Goal: Find specific page/section: Find specific page/section

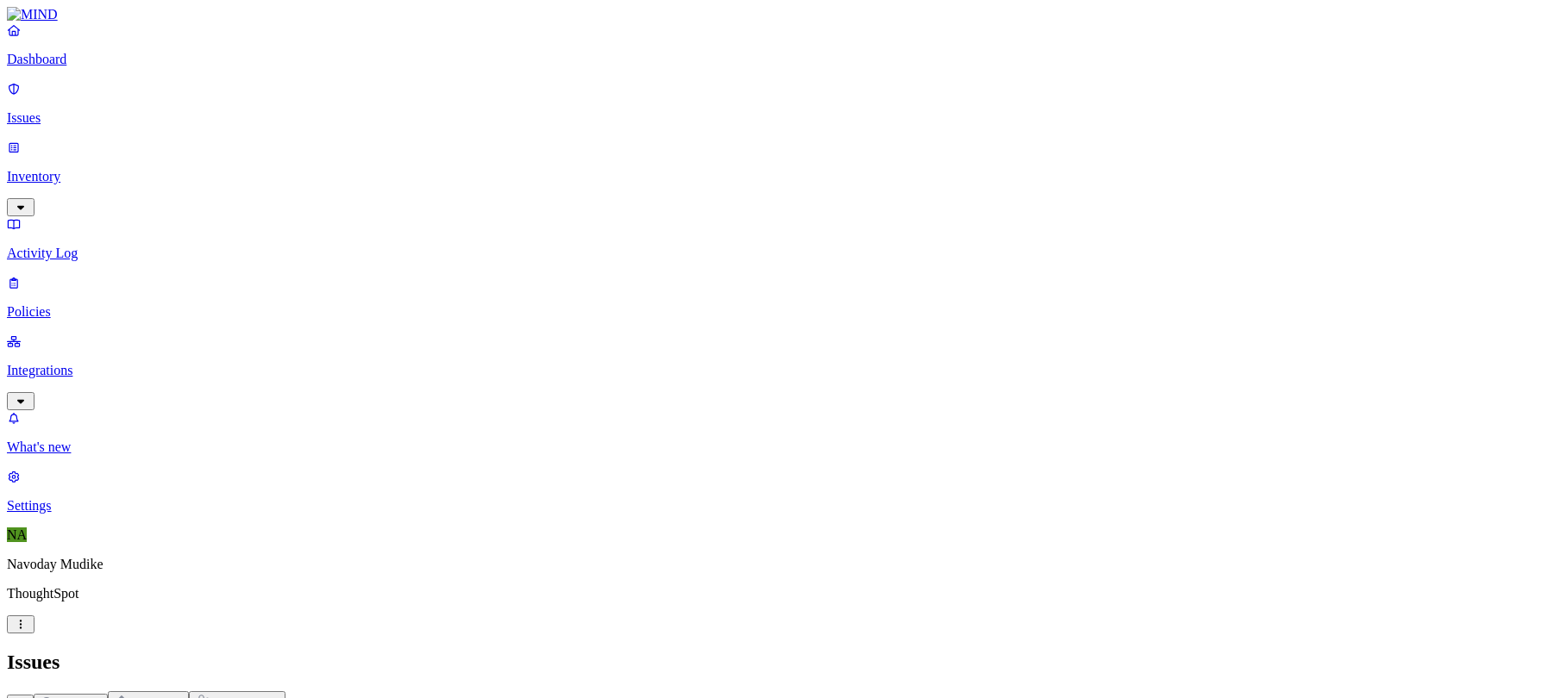
click at [279, 694] on div "Insider threat" at bounding box center [237, 702] width 83 height 17
click at [182, 697] on span "Exfiltration" at bounding box center [155, 703] width 54 height 13
click at [1073, 691] on div "All Exposure Exfiltration Insider threat" at bounding box center [784, 702] width 1554 height 22
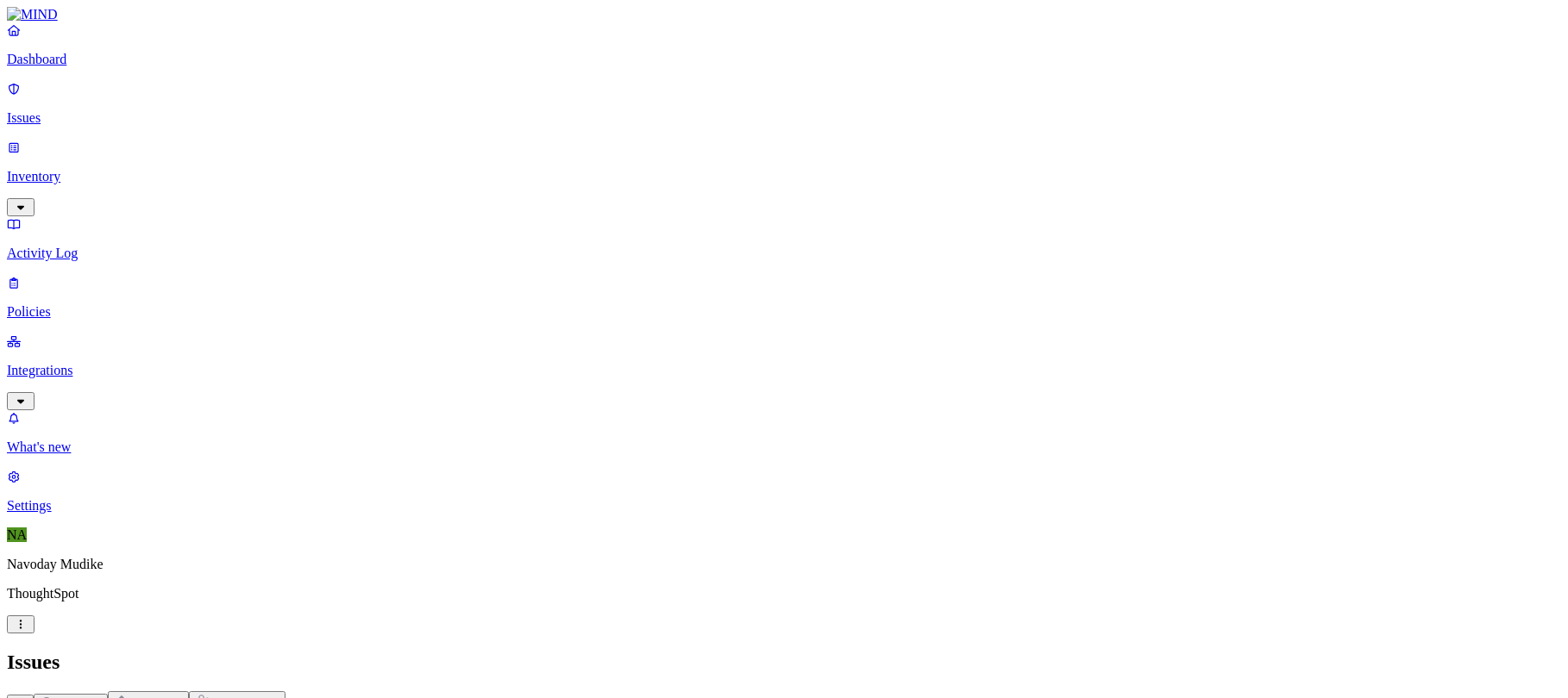
click at [1279, 651] on div "Issues" at bounding box center [784, 662] width 1554 height 23
